Goal: Task Accomplishment & Management: Complete application form

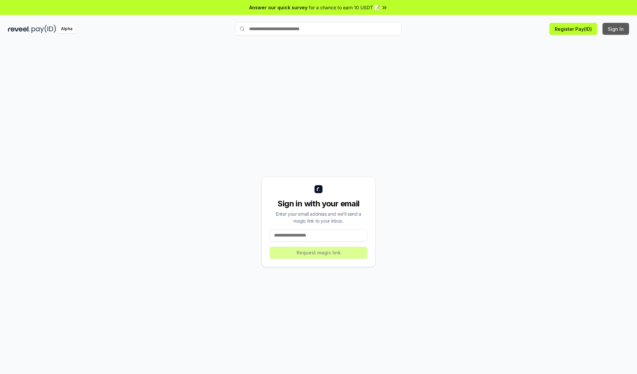
click at [616, 29] on button "Sign In" at bounding box center [615, 29] width 27 height 12
type input "**********"
click at [318, 253] on button "Request magic link" at bounding box center [319, 253] width 98 height 12
